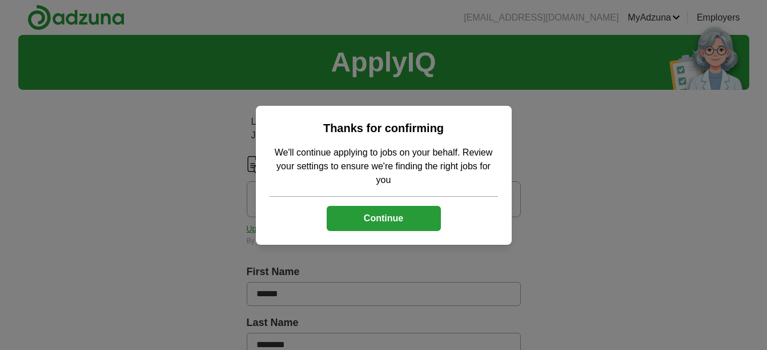
click at [395, 223] on button "Continue" at bounding box center [384, 218] width 114 height 25
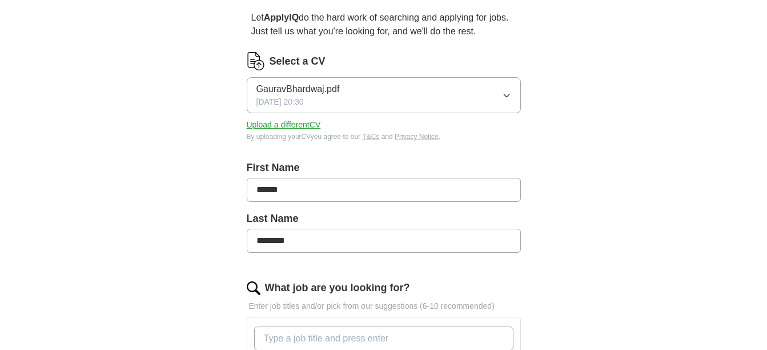
scroll to position [155, 0]
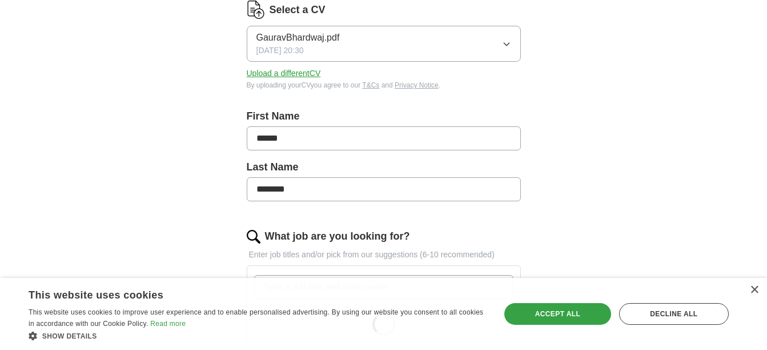
click at [311, 73] on button "Upload a different CV" at bounding box center [284, 73] width 74 height 12
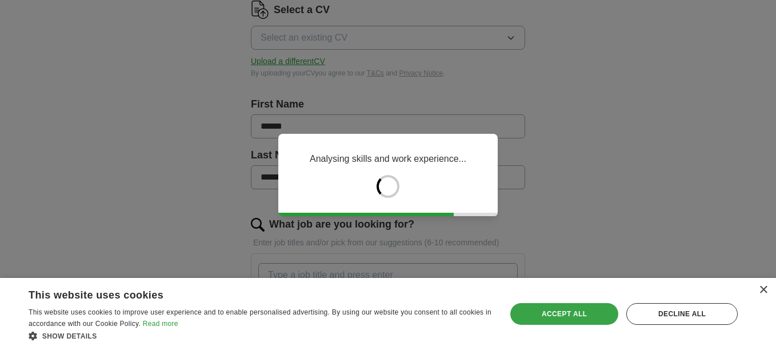
click at [566, 310] on div "Accept all" at bounding box center [564, 314] width 108 height 22
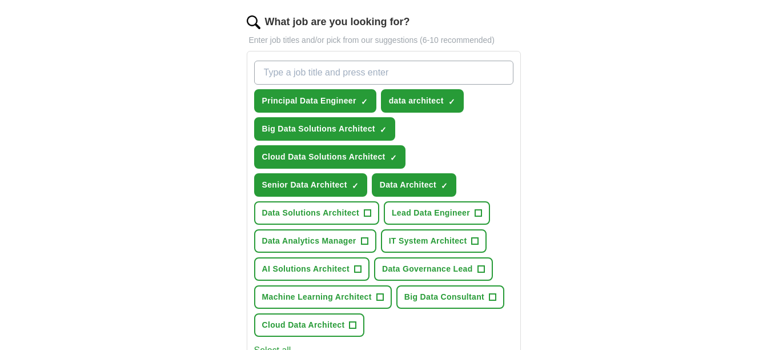
scroll to position [385, 0]
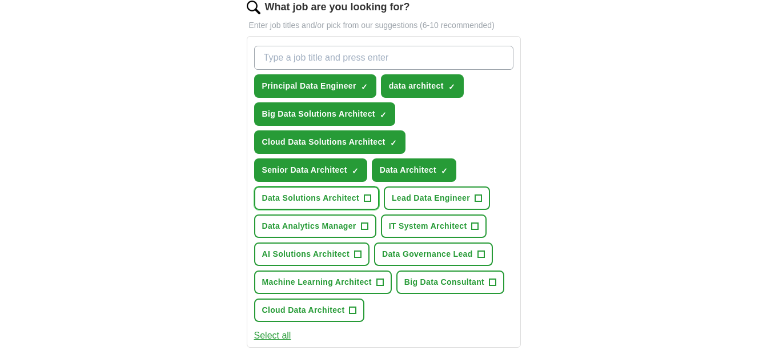
click at [365, 194] on span "+" at bounding box center [367, 198] width 7 height 9
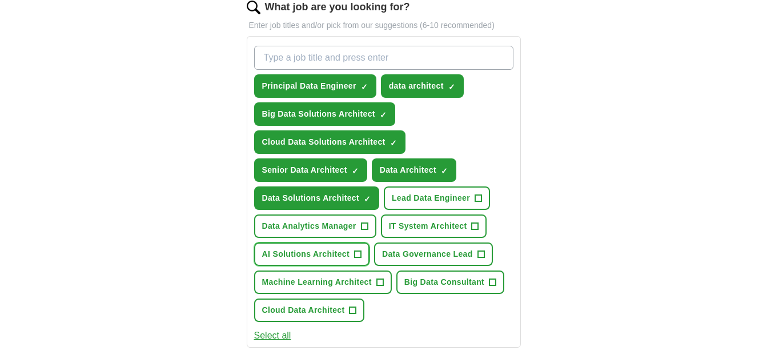
click at [359, 254] on span "+" at bounding box center [357, 254] width 7 height 9
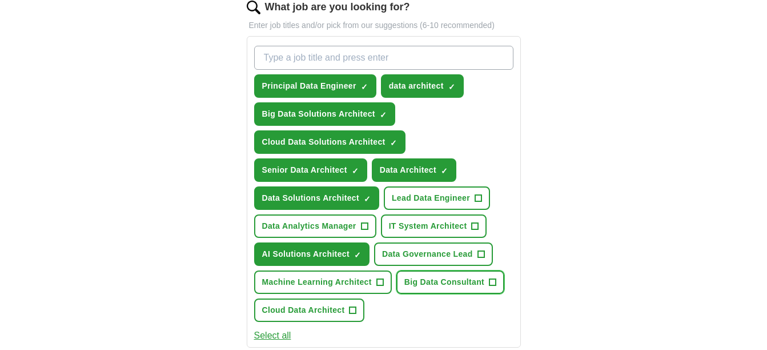
click at [490, 280] on span "+" at bounding box center [493, 282] width 7 height 9
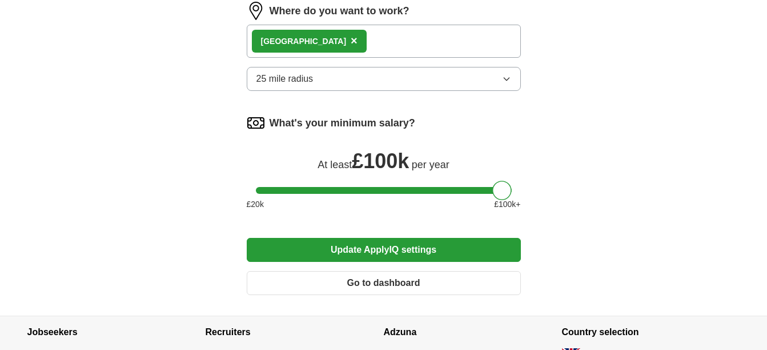
scroll to position [754, 0]
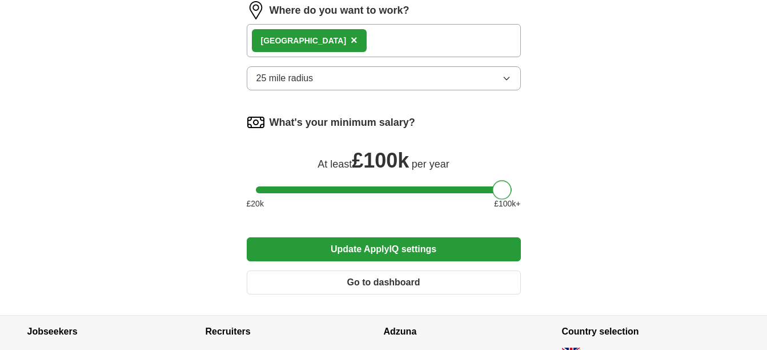
drag, startPoint x: 502, startPoint y: 189, endPoint x: 527, endPoint y: 194, distance: 25.6
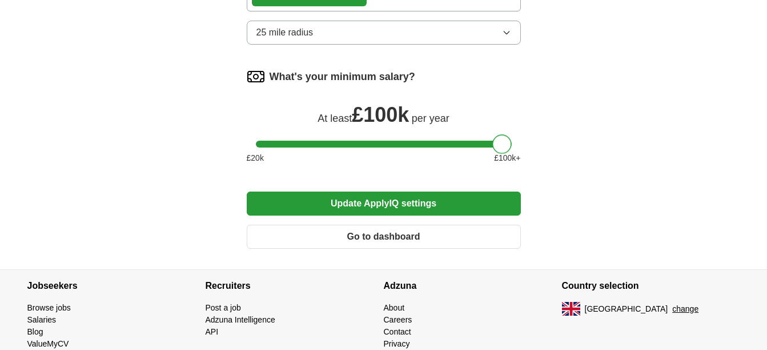
scroll to position [846, 0]
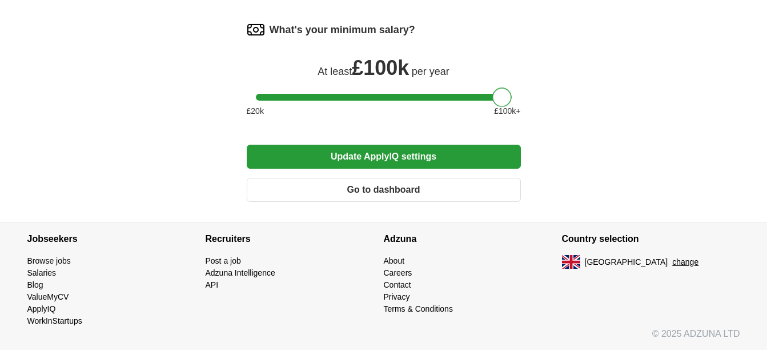
click at [455, 150] on button "Update ApplyIQ settings" at bounding box center [384, 157] width 274 height 24
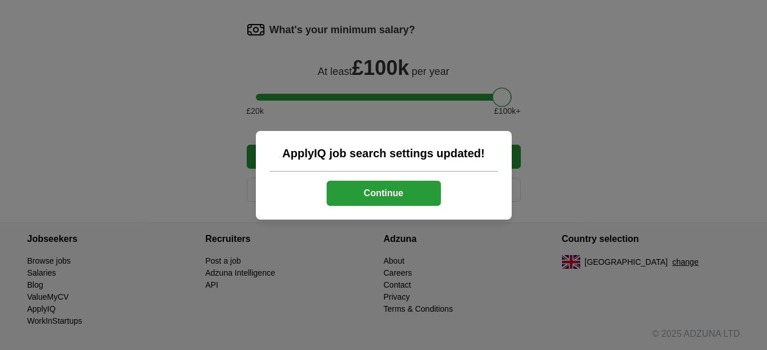
click at [394, 201] on button "Continue" at bounding box center [384, 193] width 114 height 25
